Goal: Find specific page/section: Find specific page/section

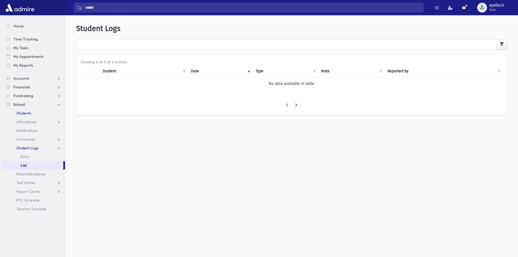
click at [26, 114] on span "Students" at bounding box center [23, 113] width 15 height 5
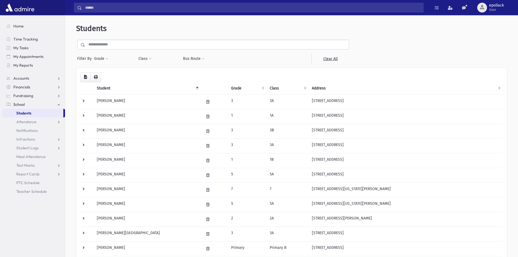
drag, startPoint x: 111, startPoint y: 44, endPoint x: 124, endPoint y: 46, distance: 12.6
click at [111, 44] on input "text" at bounding box center [217, 45] width 264 height 10
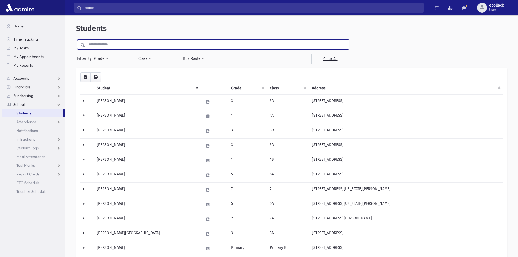
type input "*****"
